Goal: Check status

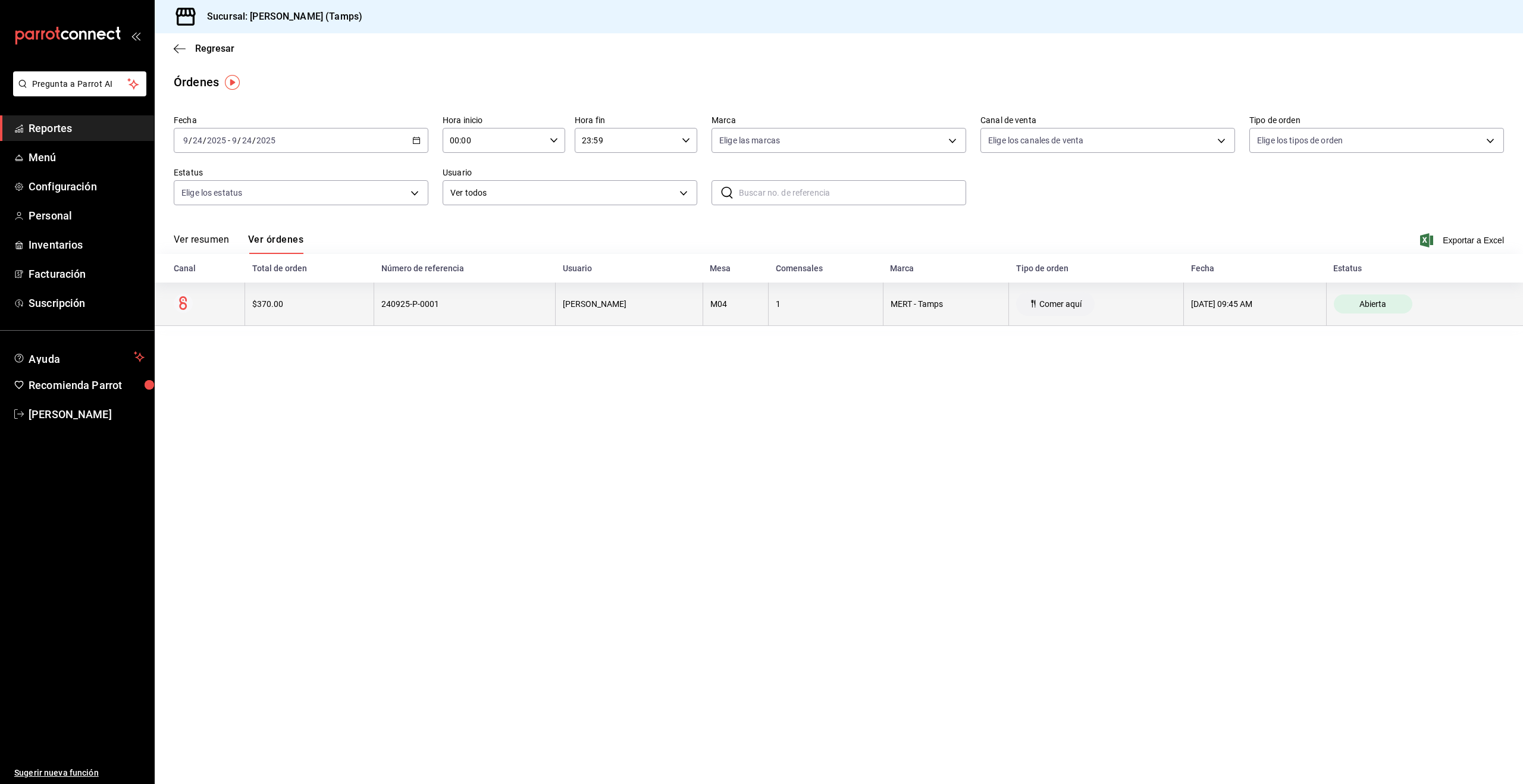
click at [280, 309] on th "$370.00" at bounding box center [310, 304] width 130 height 44
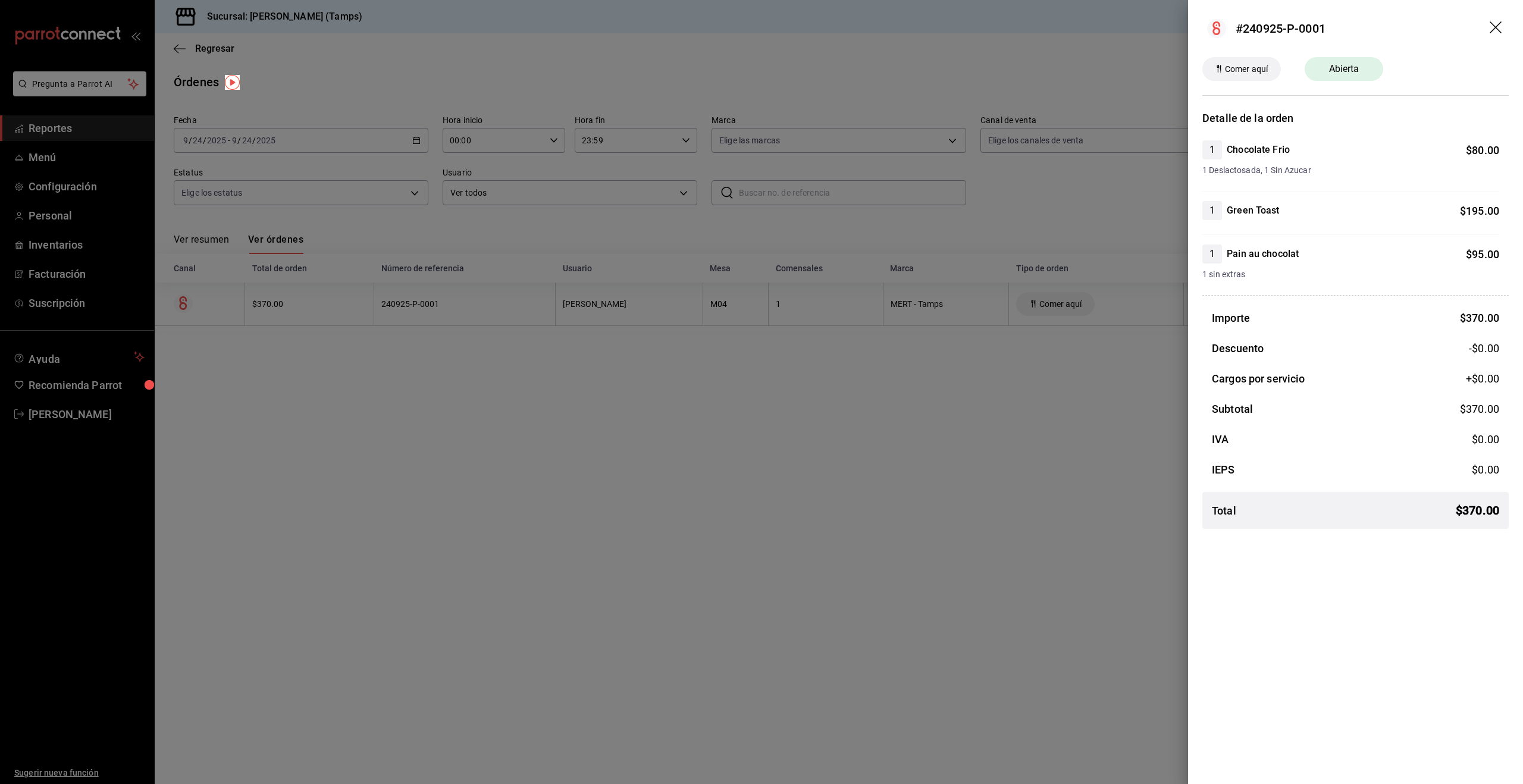
click at [1021, 422] on div at bounding box center [762, 392] width 1523 height 784
